Goal: Transaction & Acquisition: Book appointment/travel/reservation

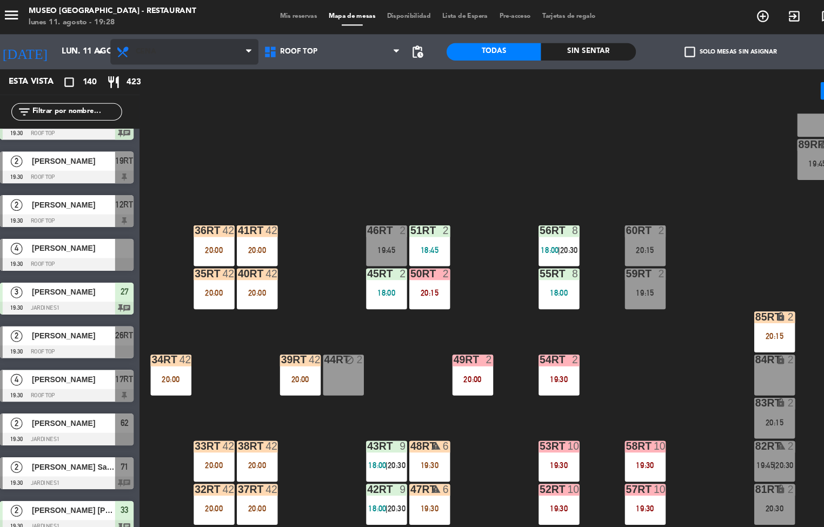
click at [185, 49] on span "Cena" at bounding box center [176, 48] width 137 height 24
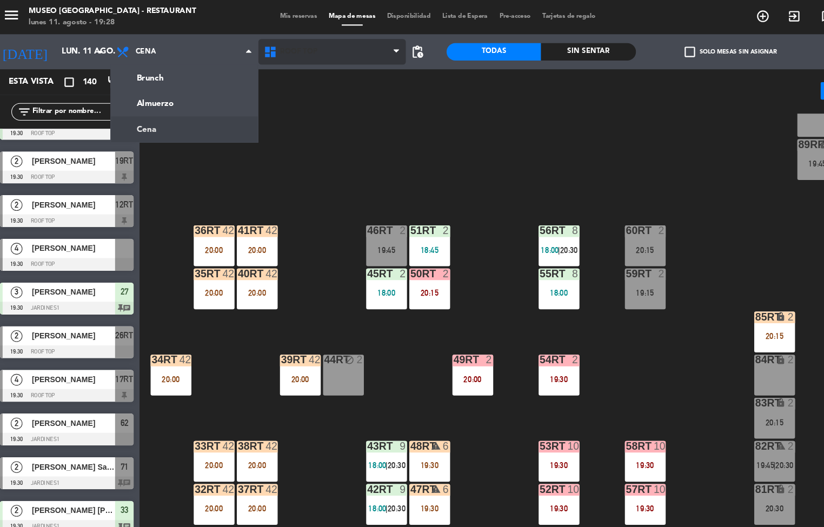
click at [328, 138] on div "18RT 6 20:15 16RT 3 19:00 28RT 2 20:30 80RR lock 2 27RT 3 19:15 7RT 5 20:00 S1R…" at bounding box center [483, 316] width 681 height 422
click at [313, 54] on span "Roof Top" at bounding box center [313, 48] width 137 height 24
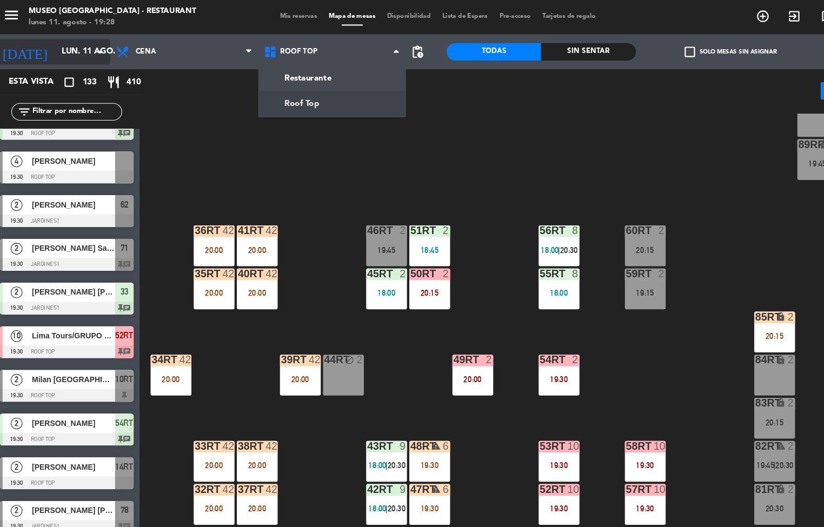
click at [282, 159] on div "18RT 6 20:15 16RT 3 19:00 28RT 2 20:30 80RR lock 2 27RT 3 19:15 7RT 5 20:00 S1R…" at bounding box center [483, 316] width 681 height 422
click at [73, 52] on input "lun. 11 ago." at bounding box center [108, 47] width 103 height 19
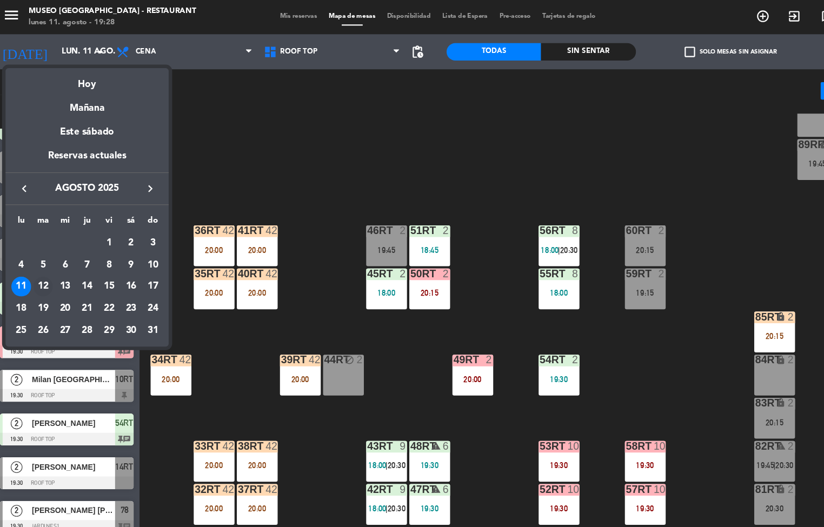
click at [41, 266] on div "12" at bounding box center [46, 266] width 18 height 18
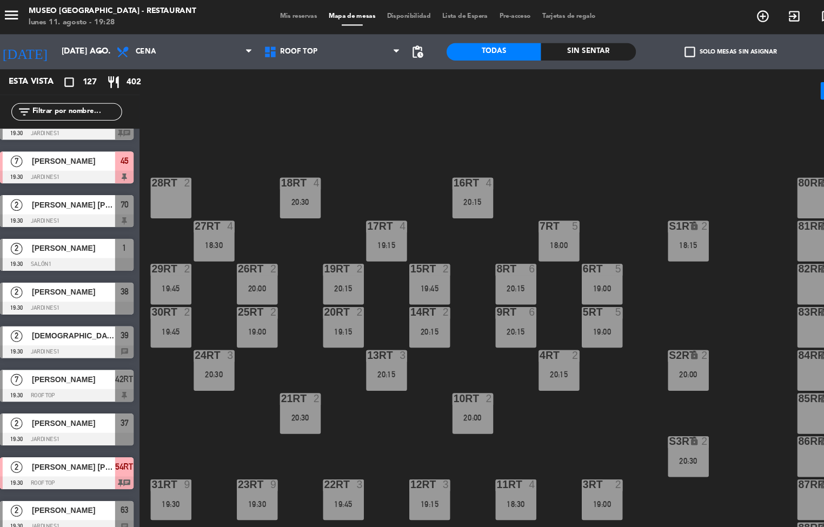
scroll to position [401, 0]
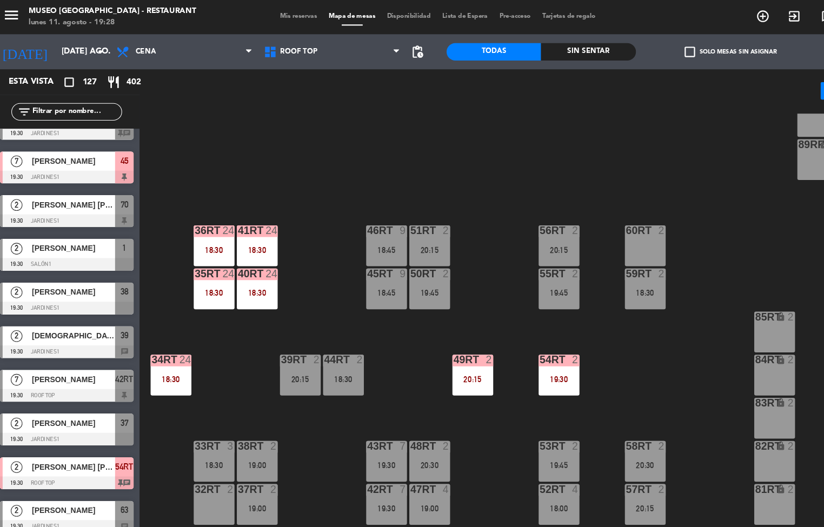
click at [246, 228] on div "18:30" at bounding box center [244, 232] width 38 height 8
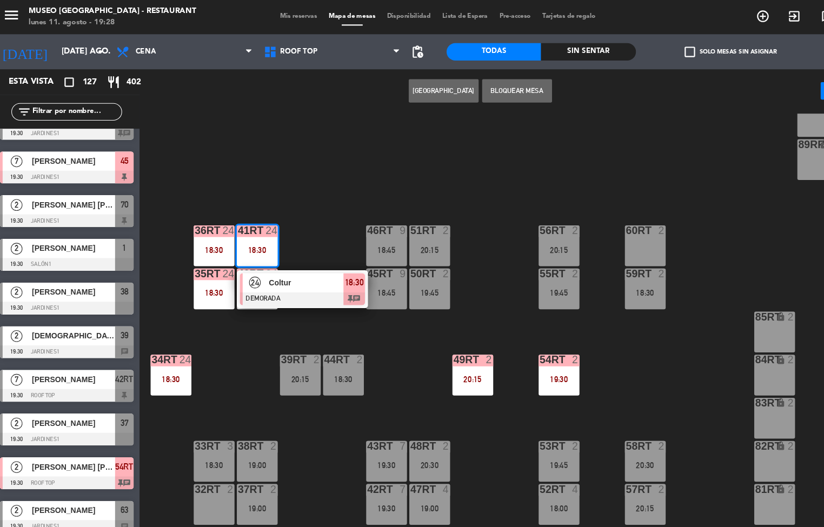
click at [291, 262] on span "Coltur" at bounding box center [289, 262] width 69 height 11
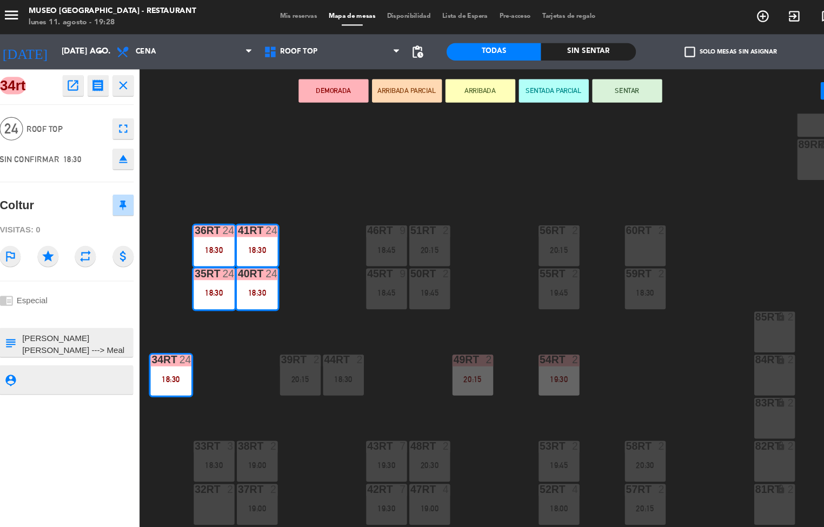
scroll to position [354, 0]
click at [190, 143] on div "18RT 4 20:30 16RT 4 20:15 28RT 2 80RR lock 2 27RT 4 18:30 7RT 5 18:00 S1RT lock…" at bounding box center [483, 316] width 681 height 422
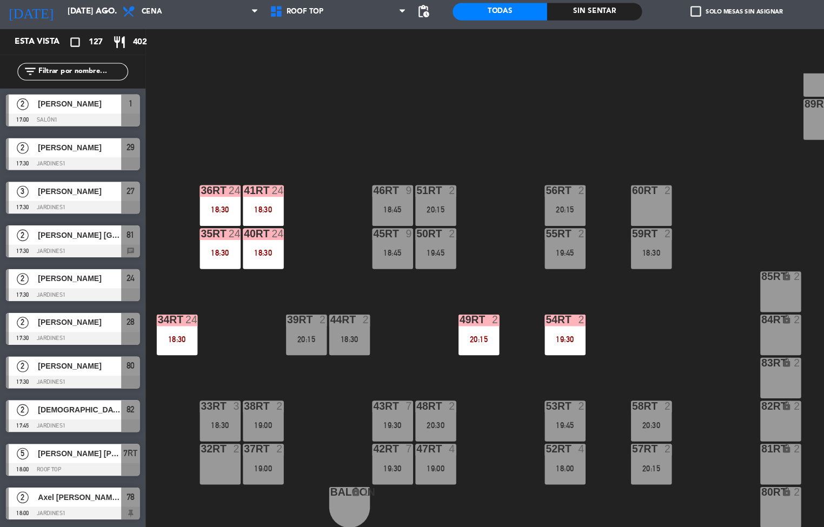
scroll to position [1, 0]
click at [157, 56] on span "Cena" at bounding box center [176, 48] width 137 height 24
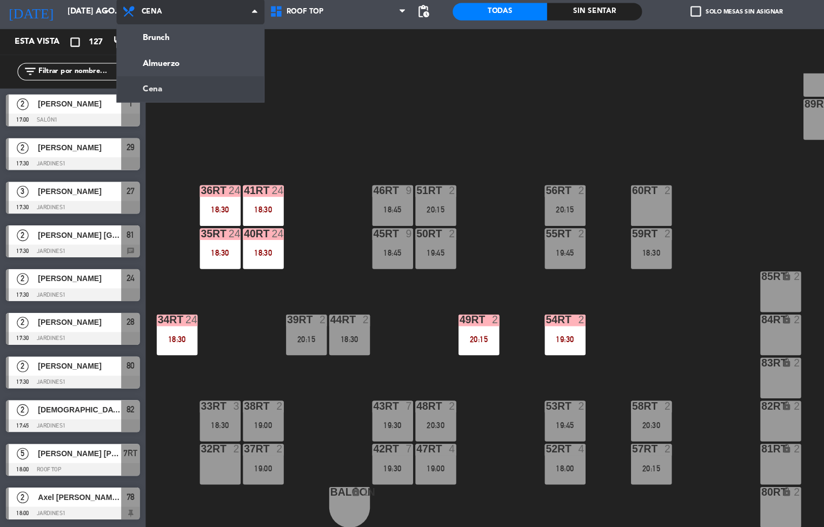
click at [176, 98] on ng-component "menu [GEOGRAPHIC_DATA] - Restaurant lunes 11. agosto - 19:28 Mis reservas Mapa …" at bounding box center [412, 262] width 824 height 527
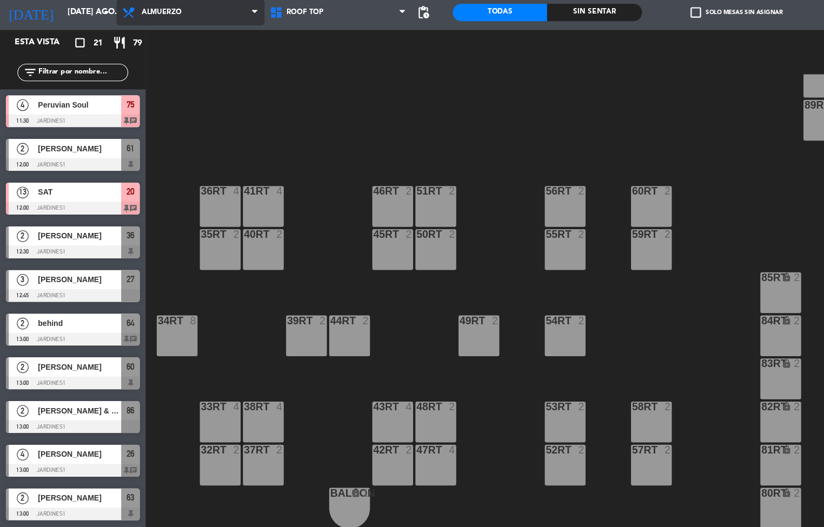
scroll to position [0, 0]
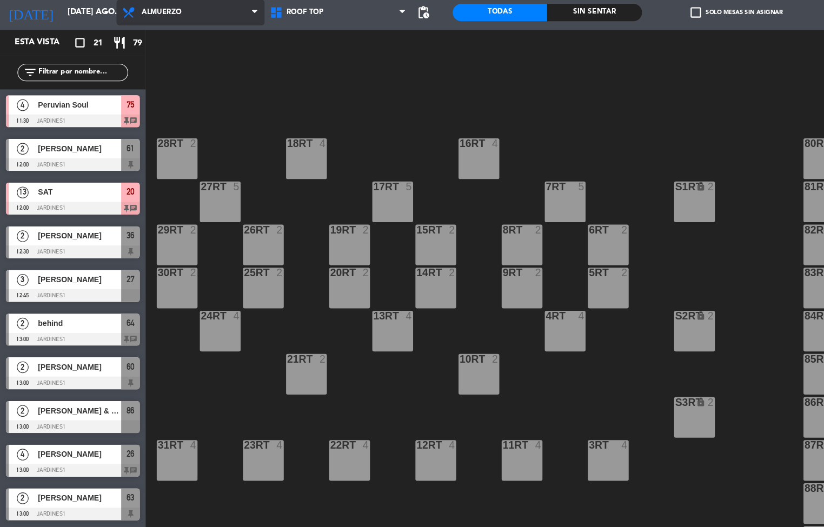
click at [181, 42] on span "Almuerzo" at bounding box center [176, 48] width 137 height 24
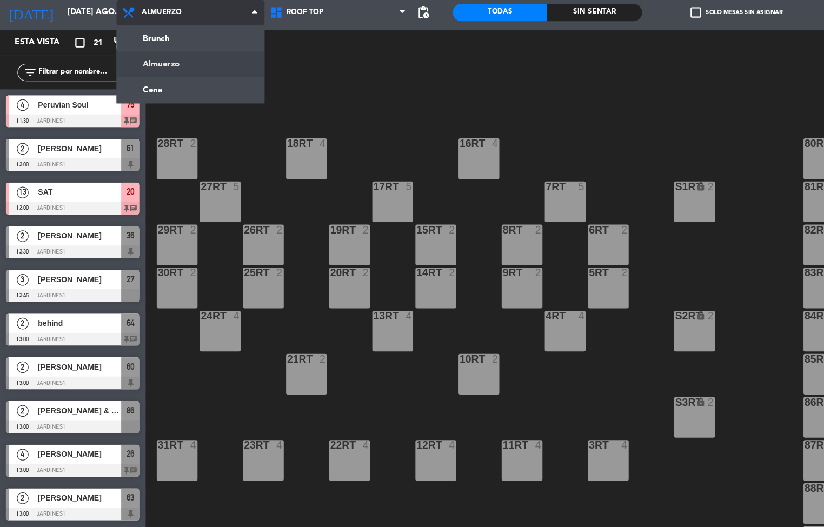
click at [174, 114] on ng-component "menu [GEOGRAPHIC_DATA] - Restaurant lunes 11. agosto - 19:28 Mis reservas Mapa …" at bounding box center [412, 262] width 824 height 527
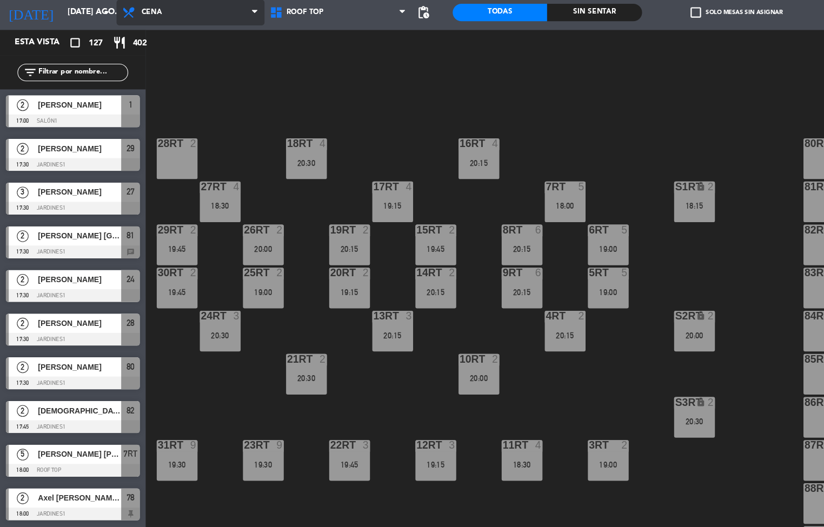
scroll to position [401, 0]
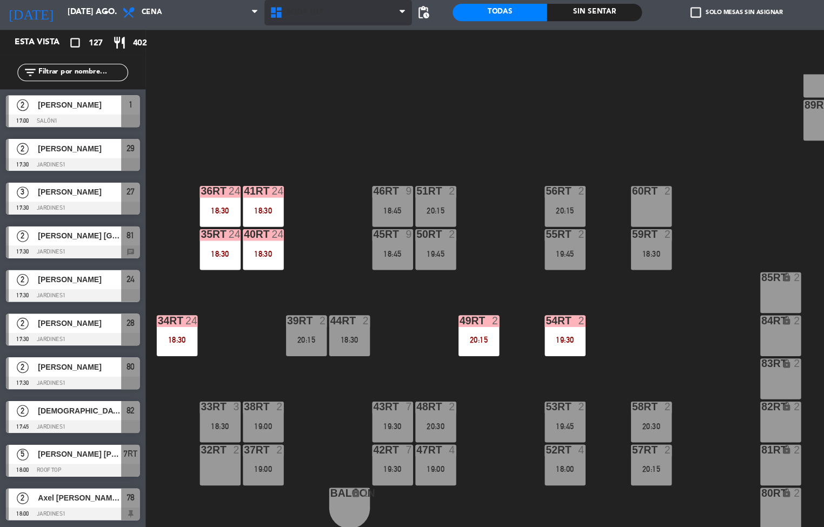
click at [328, 55] on span "Roof Top" at bounding box center [313, 48] width 137 height 24
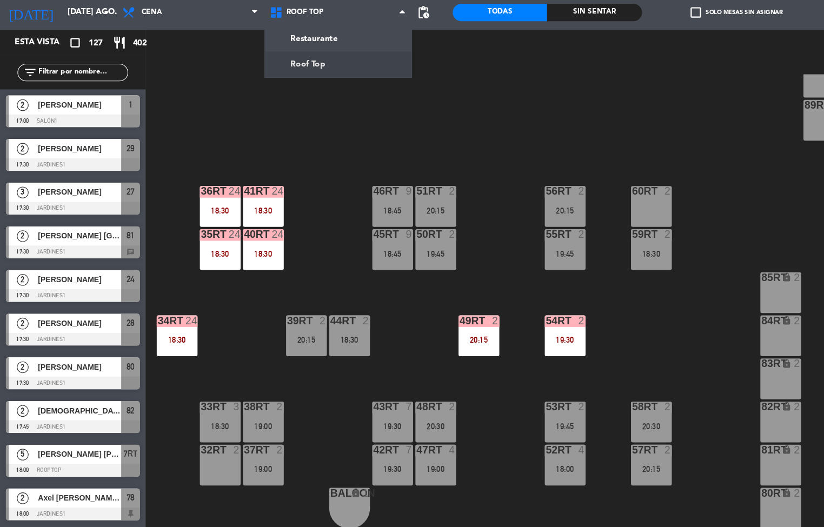
click at [196, 170] on div "18RT 4 20:30 16RT 4 20:15 28RT 2 80RR lock 2 27RT 4 18:30 7RT 5 18:00 S1RT lock…" at bounding box center [483, 316] width 681 height 422
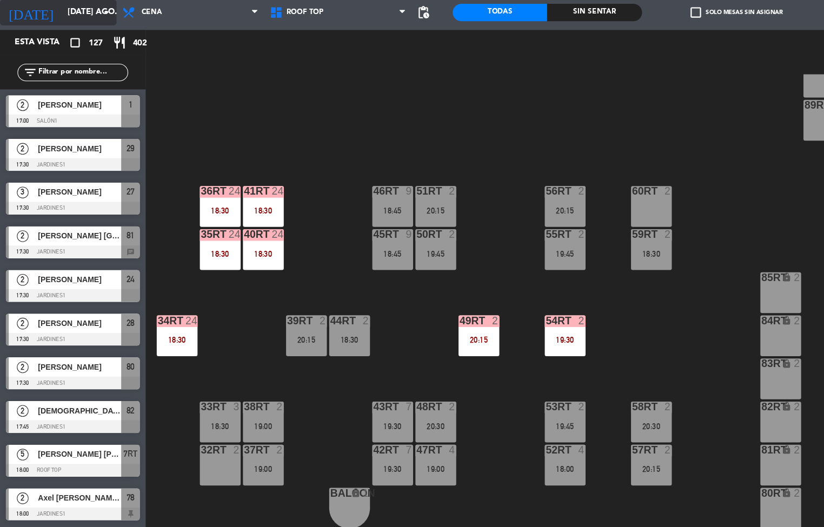
click at [75, 48] on input "[DATE] ago." at bounding box center [108, 47] width 103 height 19
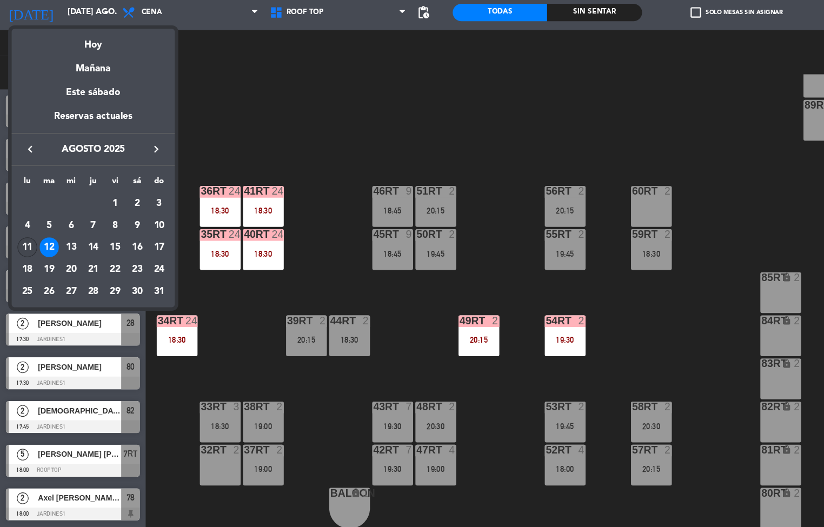
click at [23, 265] on div "11" at bounding box center [25, 266] width 18 height 18
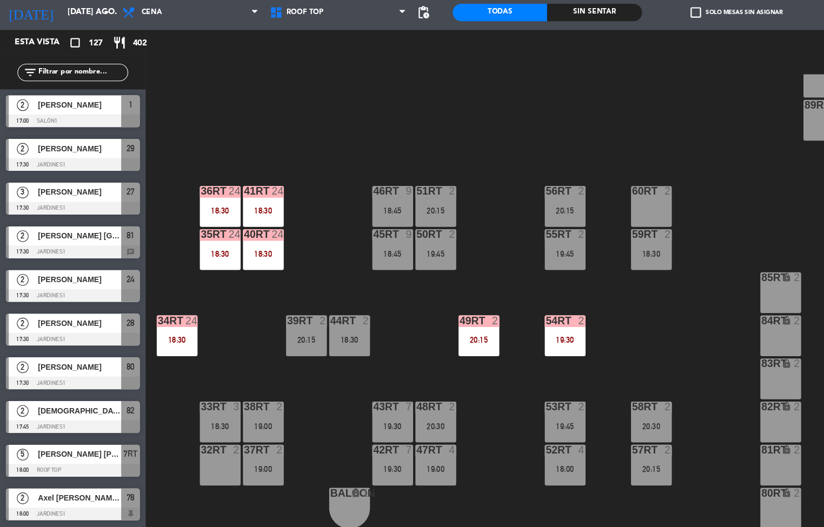
type input "lun. 11 ago."
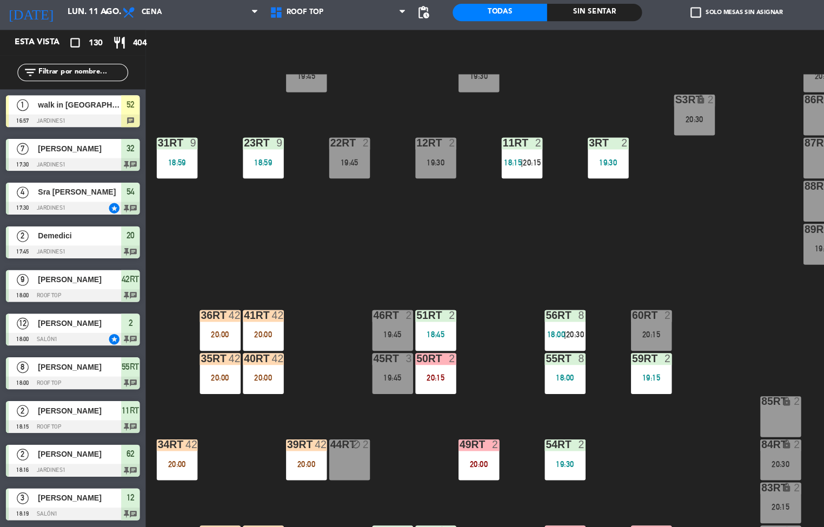
scroll to position [322, 0]
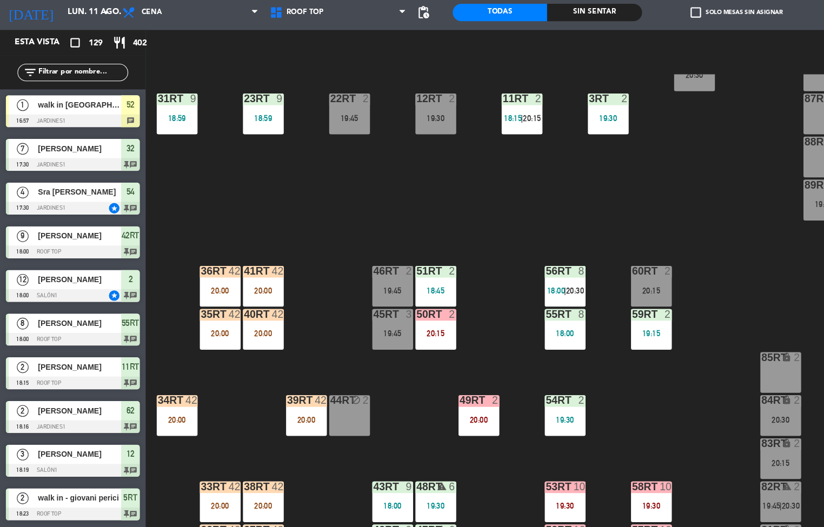
click at [367, 477] on div "43RT 9 18:00" at bounding box center [364, 502] width 38 height 38
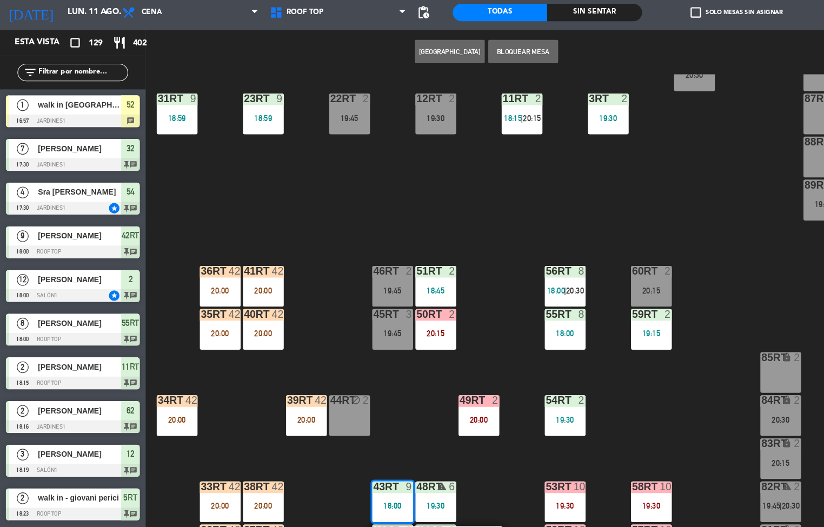
scroll to position [399, 0]
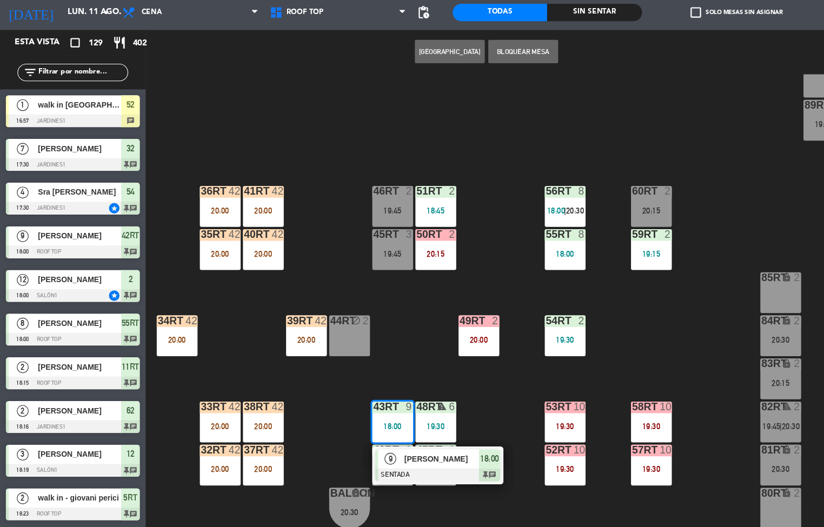
click at [416, 454] on div "[PERSON_NAME]" at bounding box center [409, 463] width 70 height 18
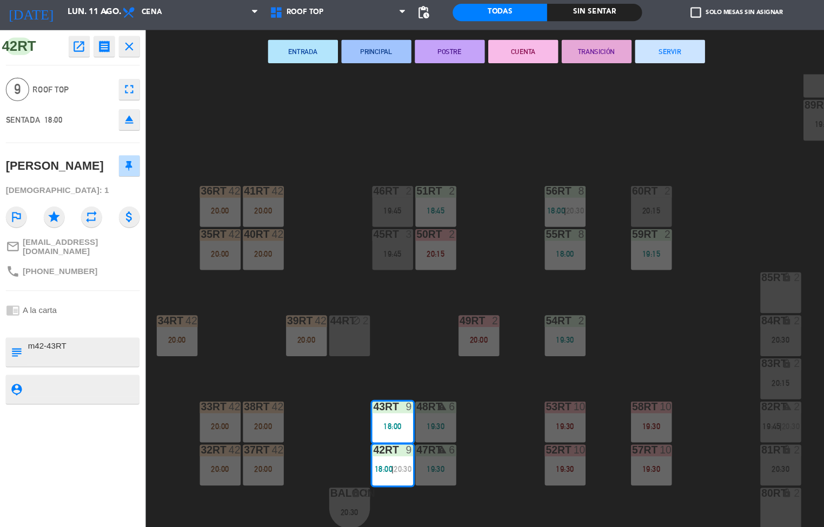
click at [453, 164] on div "18RT 4 16RT 3 19:00 28RT 2 20:30 80RR lock 2 20:30 27RT 3 19:15 7RT 5 20:00 S1R…" at bounding box center [483, 316] width 681 height 422
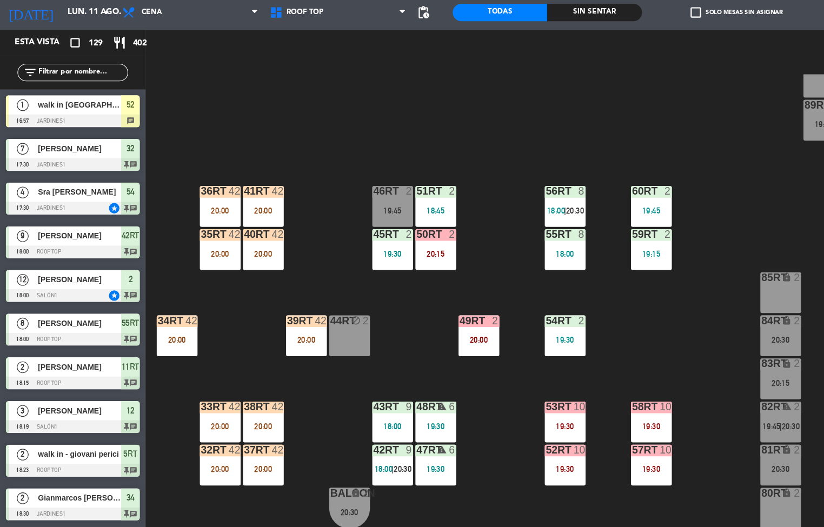
click at [352, 268] on div "19:30" at bounding box center [364, 272] width 38 height 8
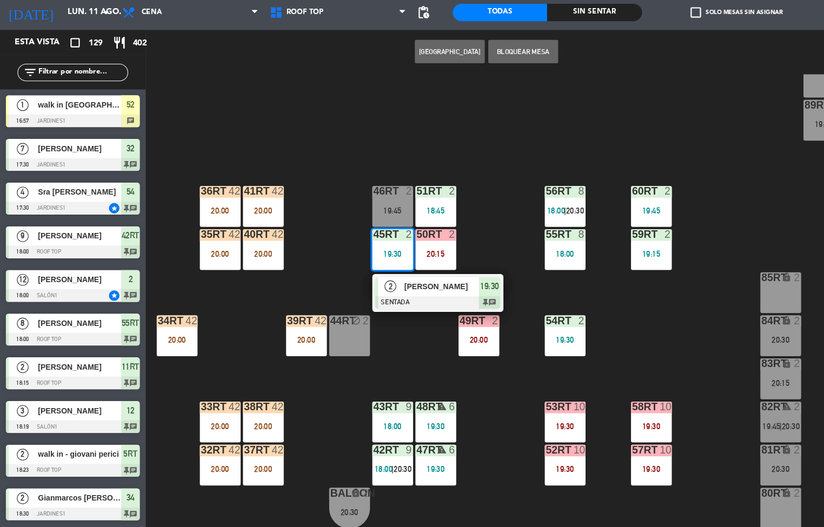
click at [517, 161] on div "18RT 3 19:45 16RT 3 19:00 28RT 2 20:30 80RR lock 2 20:30 27RT 3 19:15 7RT 5 20:…" at bounding box center [483, 316] width 681 height 422
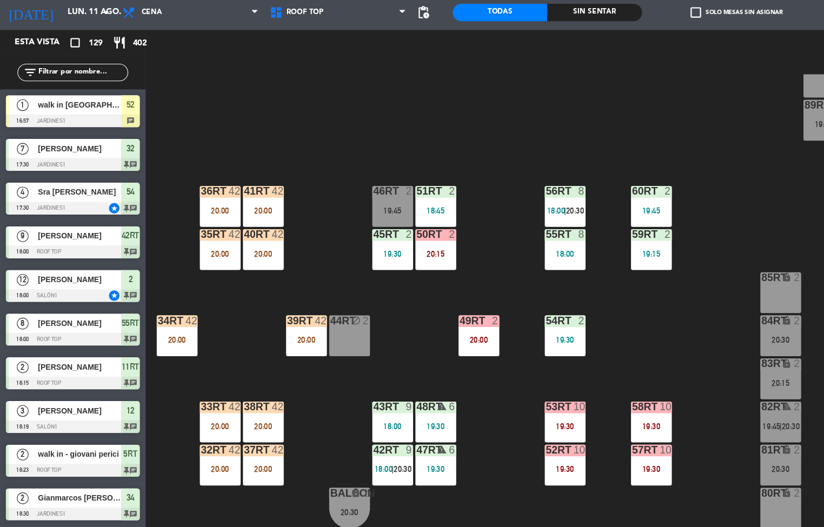
click at [348, 261] on div "45RT 2 19:30" at bounding box center [364, 268] width 38 height 38
click at [485, 148] on div "18RT 3 19:45 16RT 3 19:00 28RT 2 20:30 80RR lock 2 20:30 27RT 3 19:15 7RT 5 20:…" at bounding box center [483, 316] width 681 height 422
click at [360, 213] on div at bounding box center [364, 214] width 18 height 10
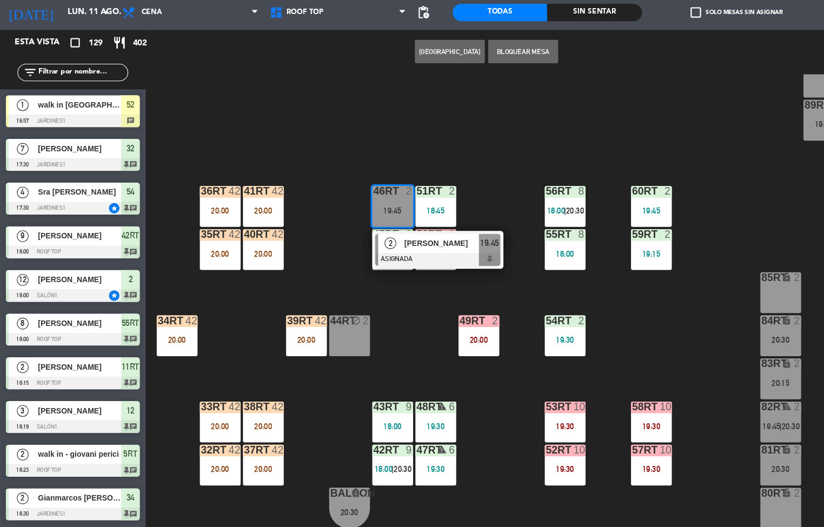
click at [506, 133] on div "18RT 3 19:45 16RT 3 19:00 28RT 2 20:30 80RR lock 2 20:30 27RT 3 19:15 7RT 5 20:…" at bounding box center [483, 316] width 681 height 422
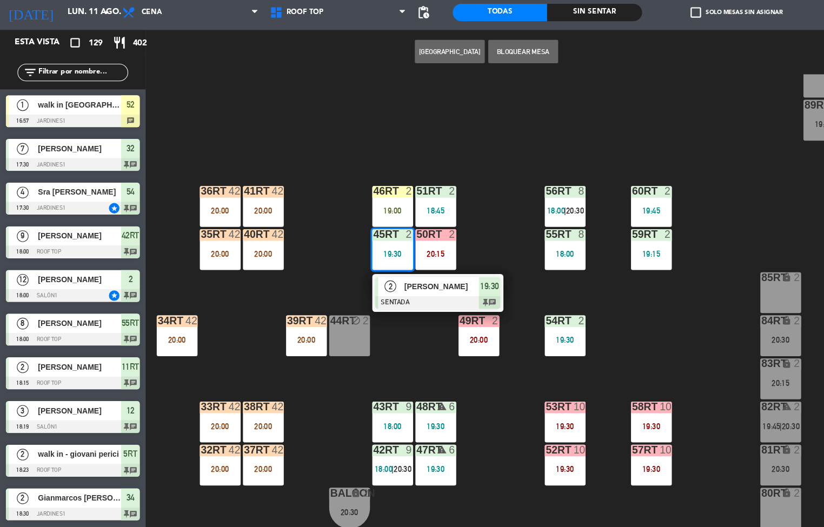
click at [482, 158] on div "18RT 3 19:45 16RT 3 19:00 28RT 2 19:45 80RR lock 2 20:30 27RT 3 19:15 7RT 5 20:…" at bounding box center [483, 316] width 681 height 422
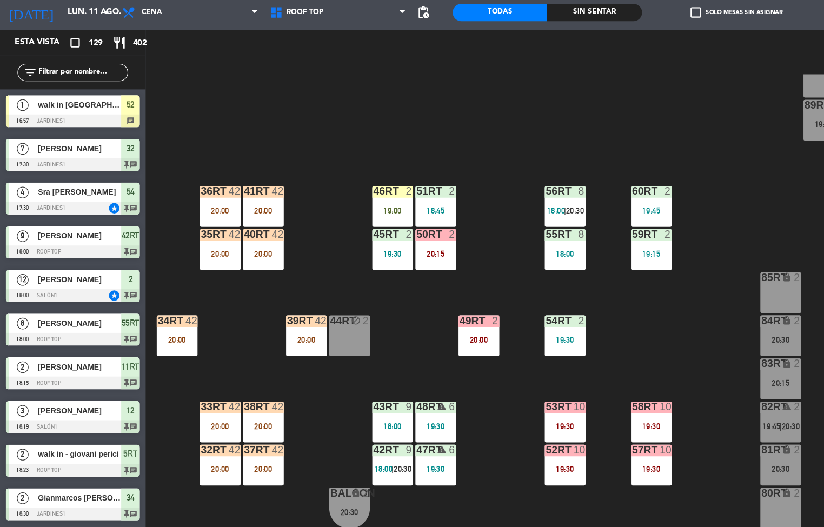
click at [361, 217] on div "46RT 2 19:00" at bounding box center [364, 228] width 38 height 38
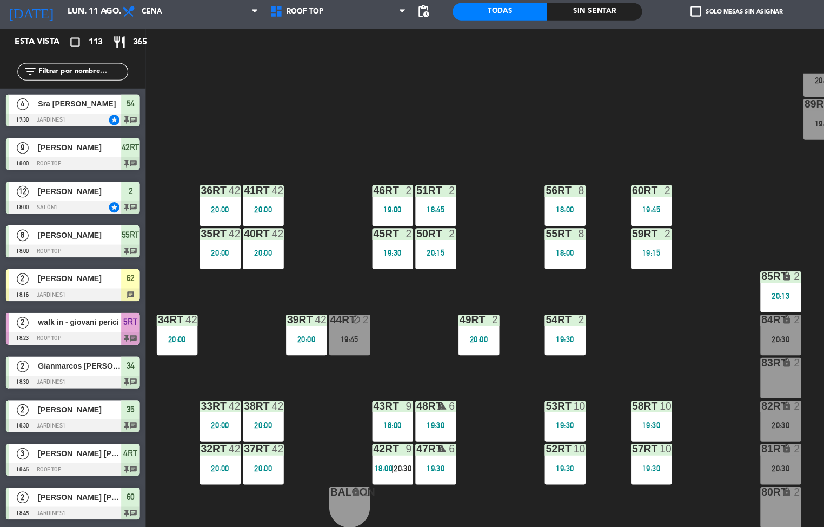
scroll to position [395, 0]
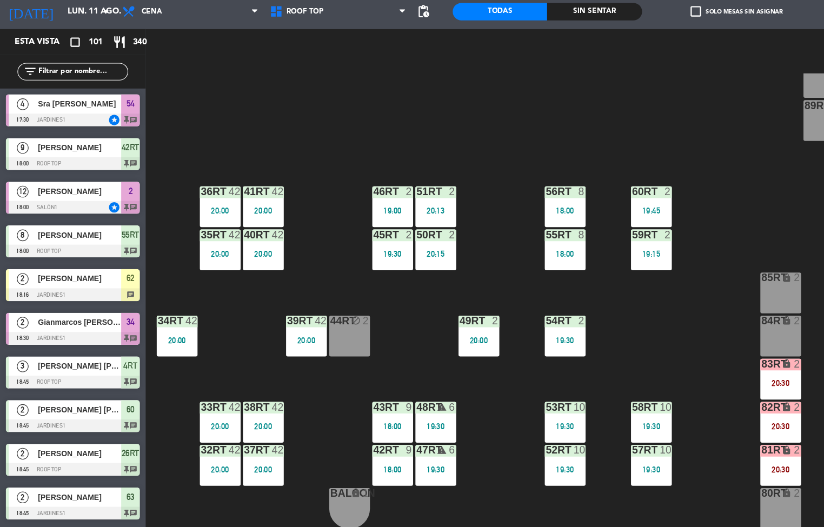
click at [453, 114] on div "18RT 4 16RT 3 19:00 28RT 2 19:45 80RR lock 2 27RT 6 20:35 7RT 4 20:19 S1RT lock…" at bounding box center [483, 316] width 681 height 422
click at [187, 451] on div "32rt" at bounding box center [186, 455] width 1 height 10
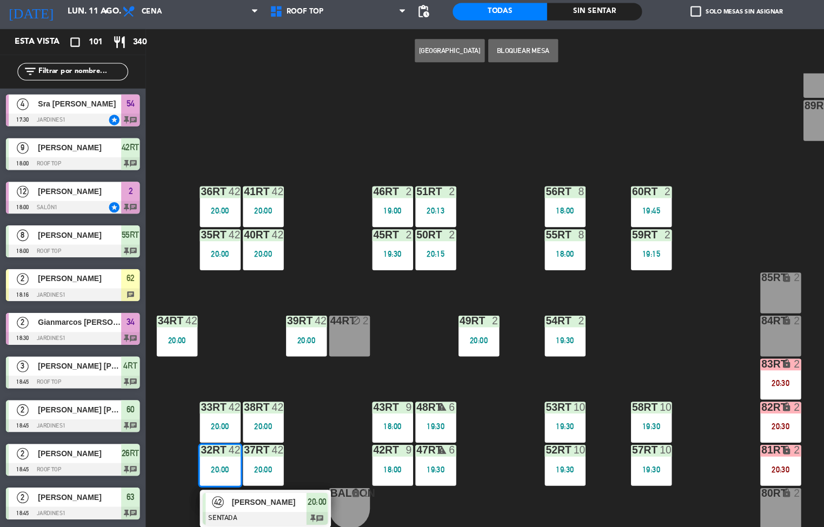
click at [319, 157] on div "18RT 4 16RT 3 19:00 28RT 2 19:45 80RR lock 2 27RT 6 20:35 7RT 4 20:19 S1RT lock…" at bounding box center [483, 316] width 681 height 422
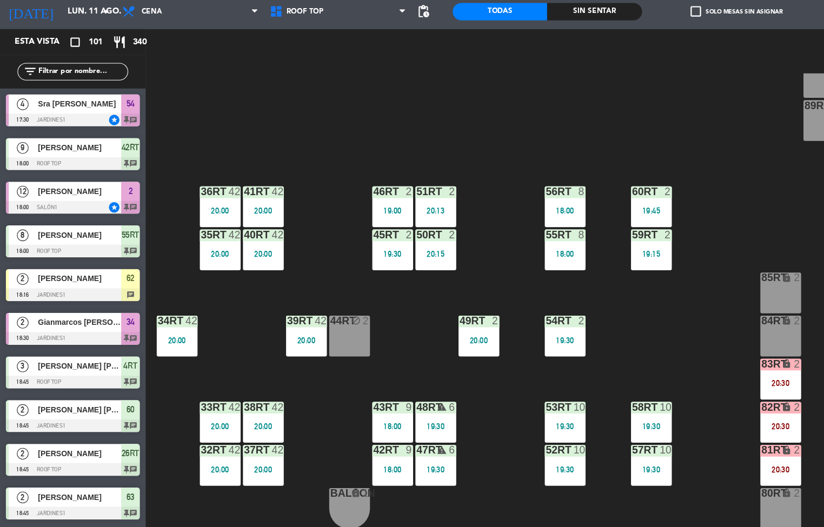
click at [203, 215] on div at bounding box center [204, 215] width 18 height 10
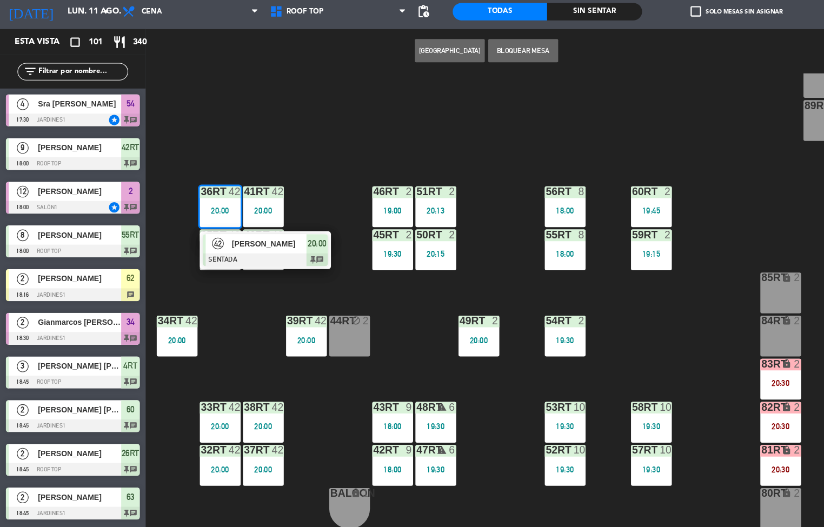
click at [325, 125] on div "18RT 4 16RT 3 19:00 28RT 2 19:45 80RR lock 2 27RT 6 20:35 7RT 4 20:19 S1RT lock…" at bounding box center [483, 316] width 681 height 422
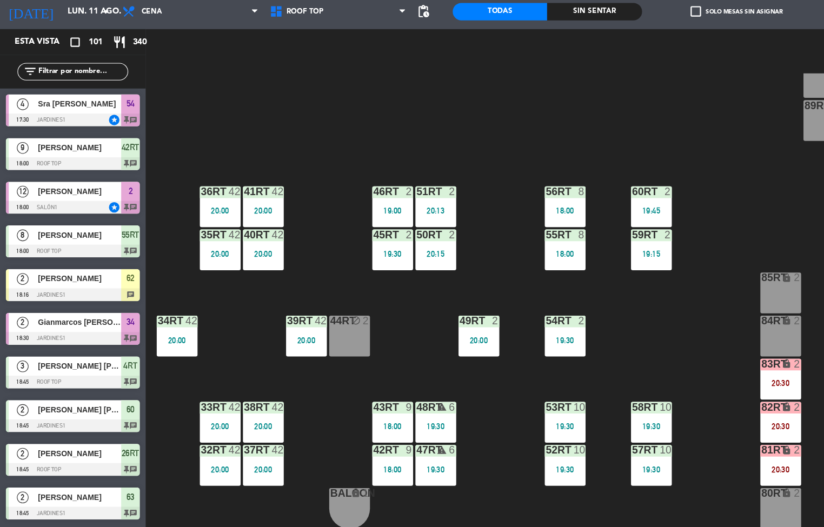
click at [211, 425] on div "33rt 42 20:00" at bounding box center [204, 429] width 38 height 38
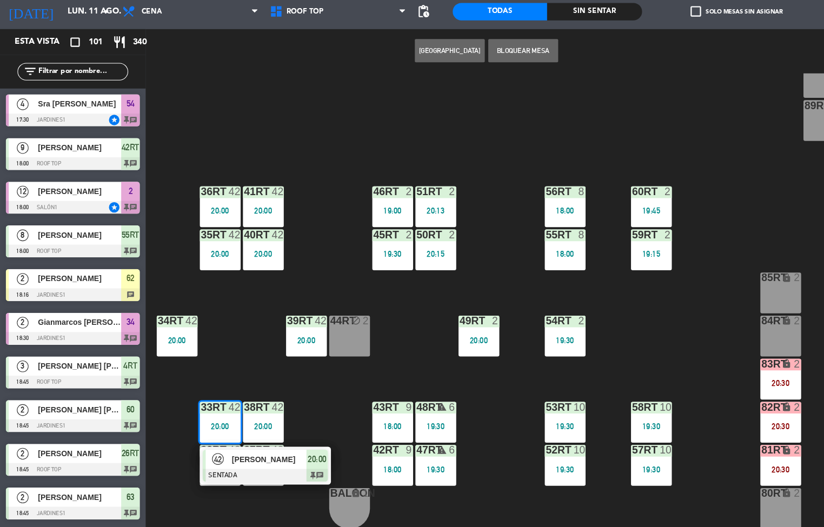
click at [298, 464] on span "20:00" at bounding box center [293, 463] width 17 height 13
